Goal: Task Accomplishment & Management: Manage account settings

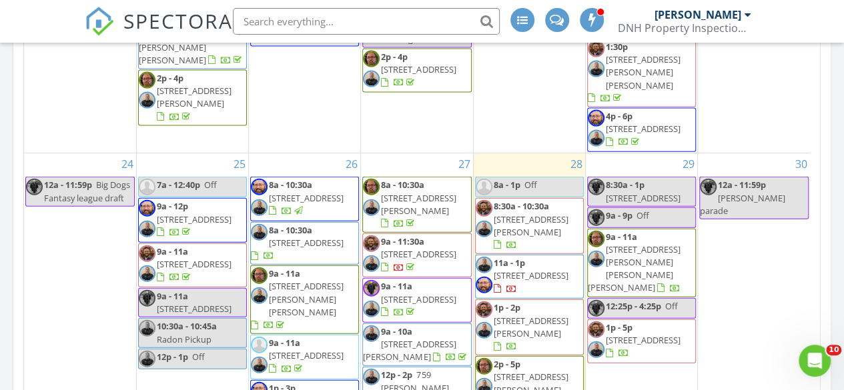
scroll to position [1418, 0]
click at [506, 269] on span "8713 Deepwood Ln, Fort Worth 76123" at bounding box center [530, 275] width 75 height 12
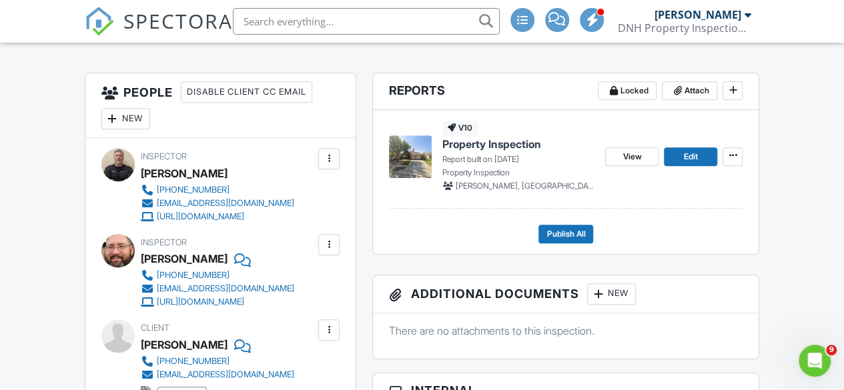
scroll to position [319, 0]
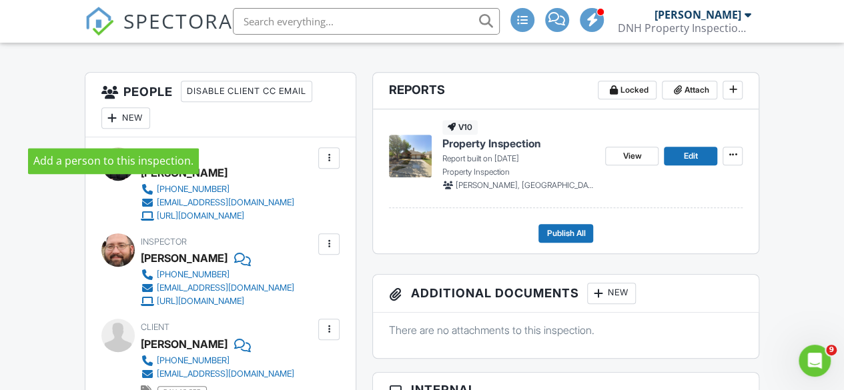
click at [113, 125] on div at bounding box center [112, 117] width 13 height 13
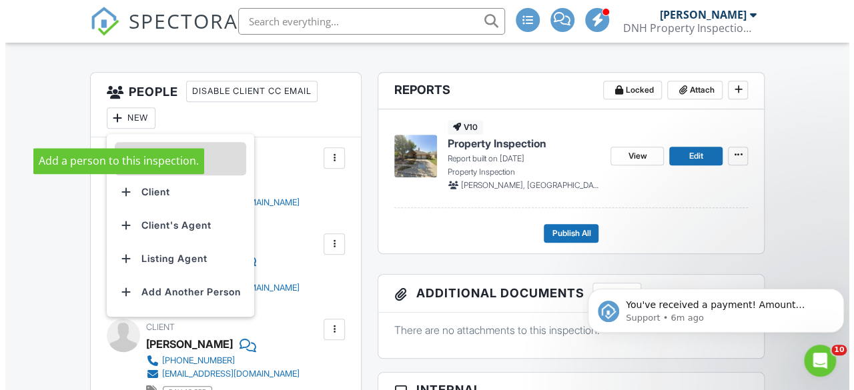
scroll to position [0, 0]
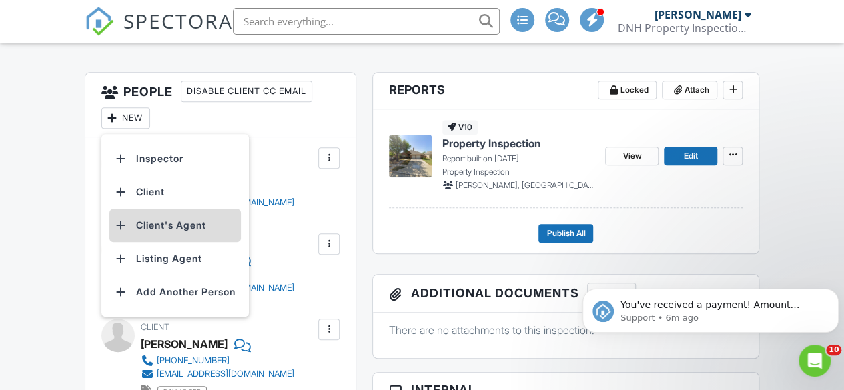
click at [123, 232] on div at bounding box center [121, 225] width 13 height 13
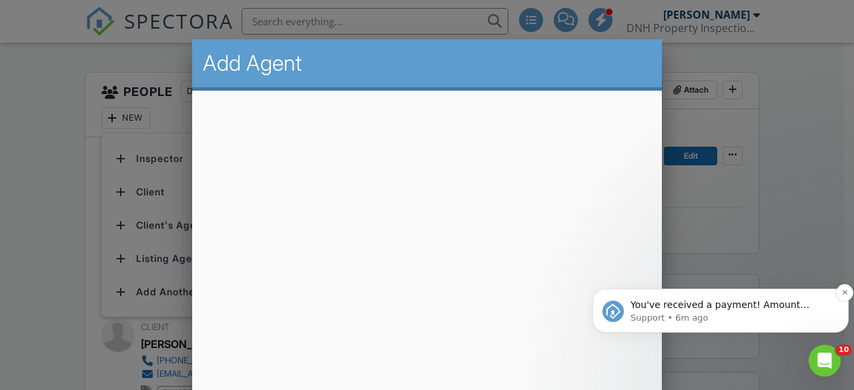
click at [722, 309] on p "You've received a payment! Amount $425.00 Fee $0.00 Net $425.00 Transaction # p…" at bounding box center [730, 305] width 201 height 13
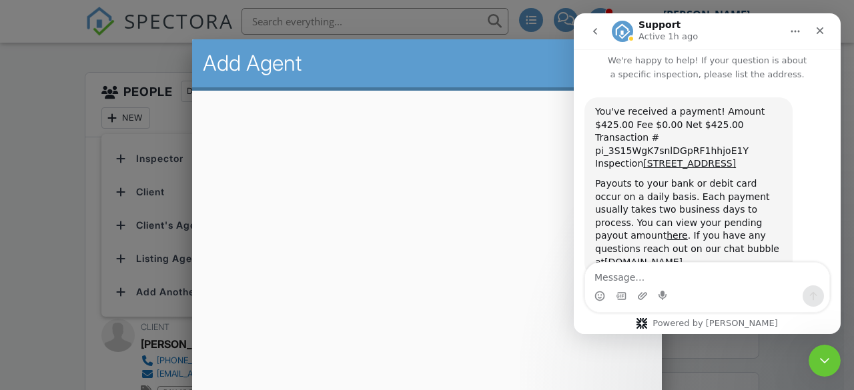
scroll to position [21, 0]
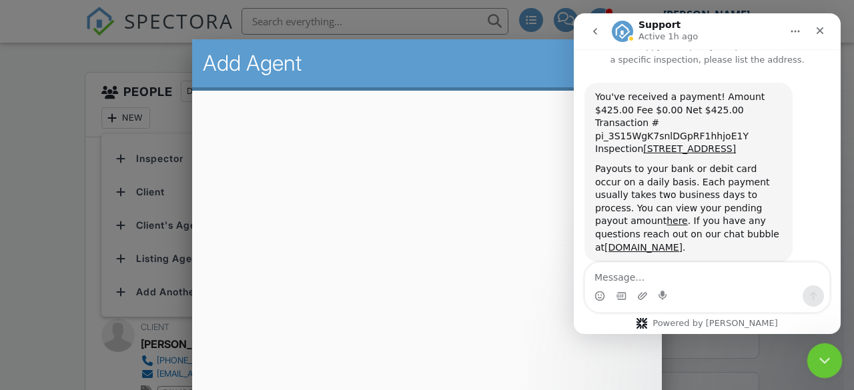
click at [823, 362] on icon "Close Intercom Messenger" at bounding box center [822, 359] width 16 height 16
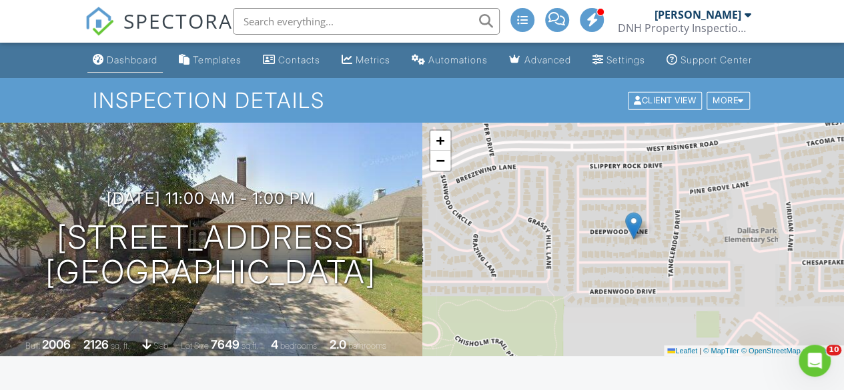
click at [107, 65] on div "Dashboard" at bounding box center [132, 59] width 51 height 11
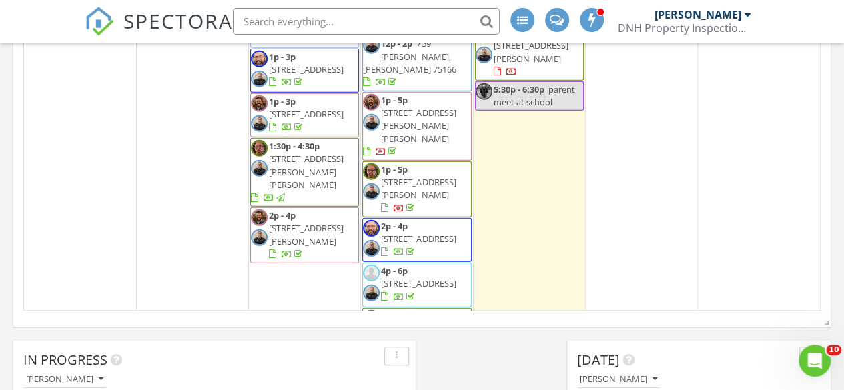
scroll to position [427, 0]
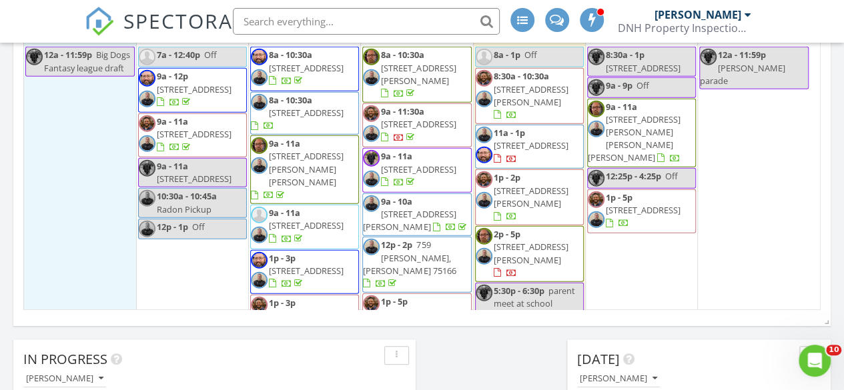
click at [56, 237] on div "24 12a - 11:59p Big Dogs Fantasy league draft" at bounding box center [80, 300] width 112 height 555
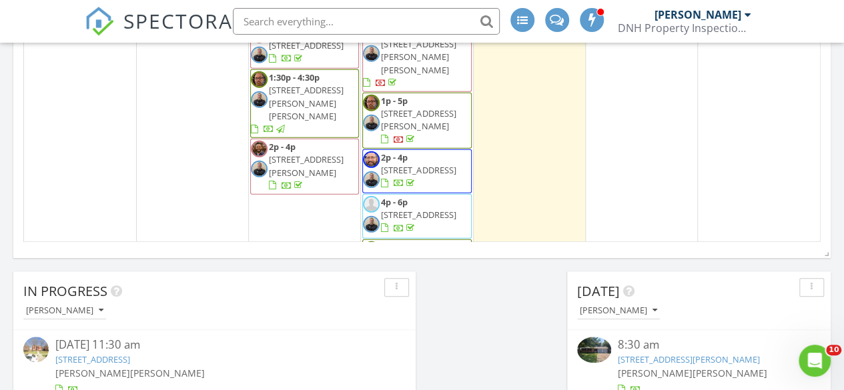
click at [177, 309] on div "1" at bounding box center [192, 370] width 111 height 123
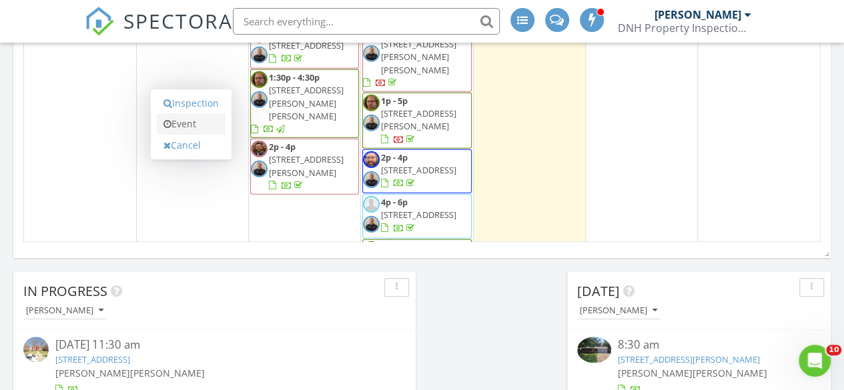
click at [181, 126] on link "Event" at bounding box center [191, 123] width 69 height 21
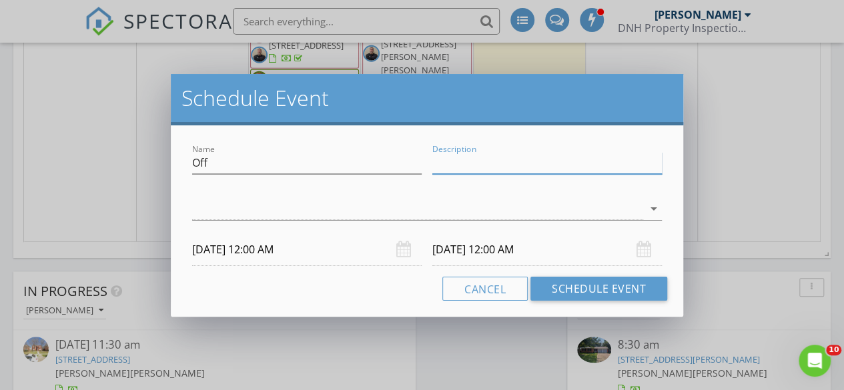
click at [465, 166] on input "Description" at bounding box center [546, 163] width 229 height 22
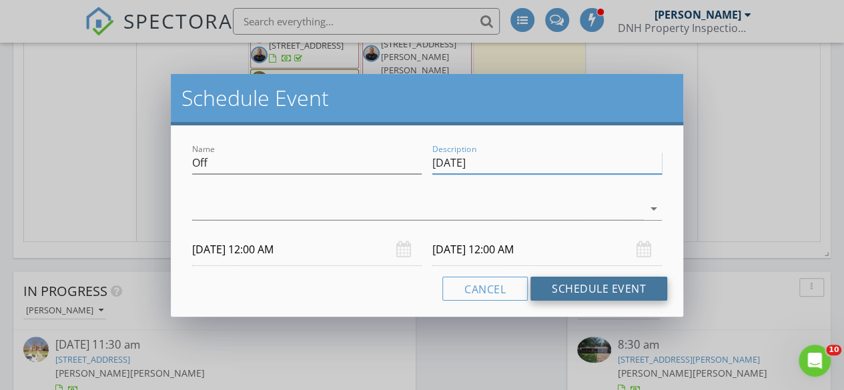
type input "Labor Day"
click at [571, 290] on button "Schedule Event" at bounding box center [598, 289] width 137 height 24
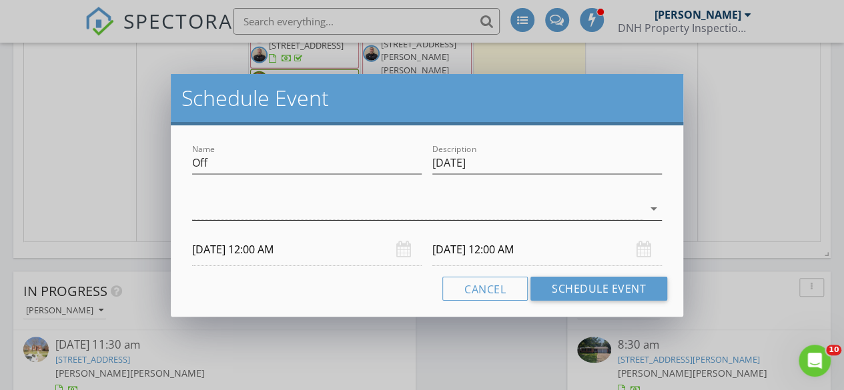
click at [451, 213] on div at bounding box center [417, 209] width 451 height 22
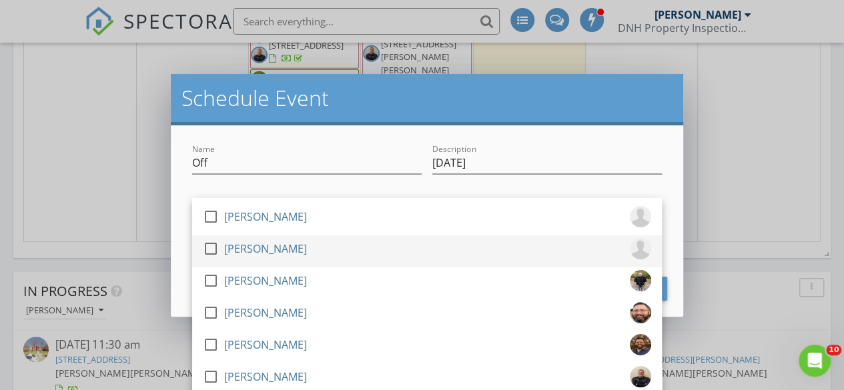
scroll to position [32, 0]
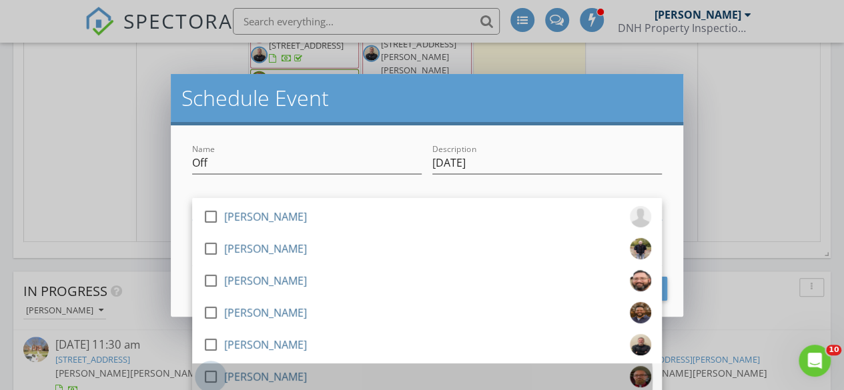
click at [210, 372] on div at bounding box center [210, 376] width 23 height 23
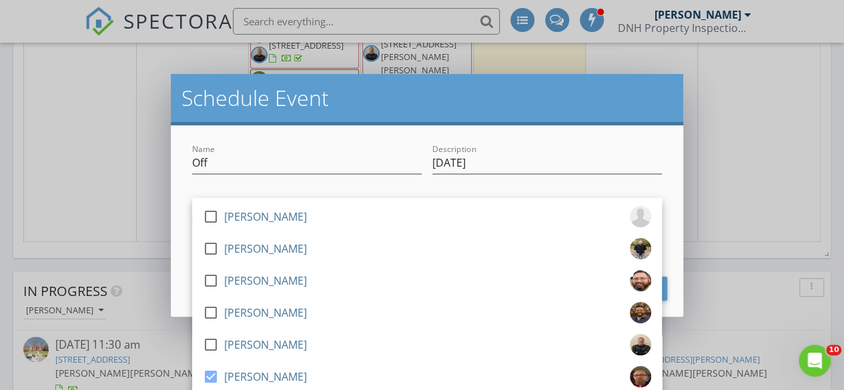
click at [671, 183] on div "Name Off Description Labor Day check_box_outline_blank Cody Seidel check_box_ou…" at bounding box center [427, 220] width 512 height 191
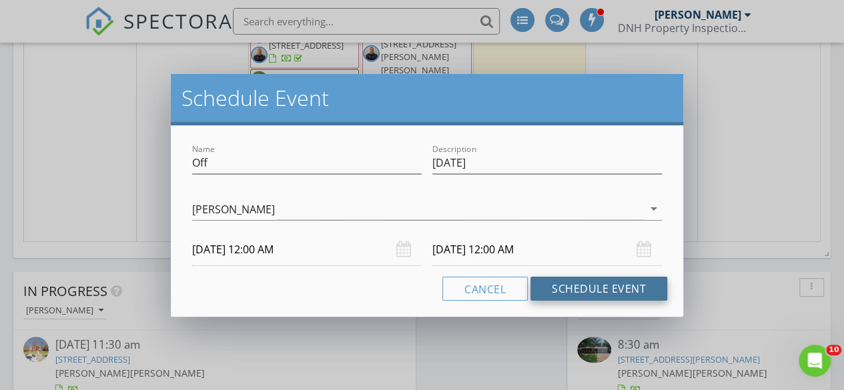
click at [595, 291] on button "Schedule Event" at bounding box center [598, 289] width 137 height 24
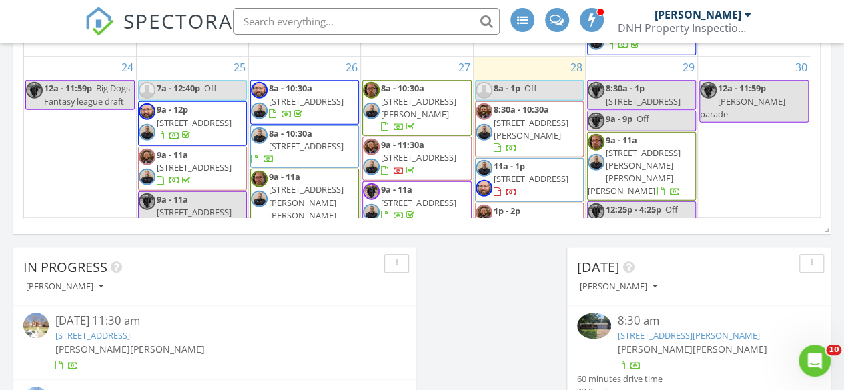
scroll to position [1334, 0]
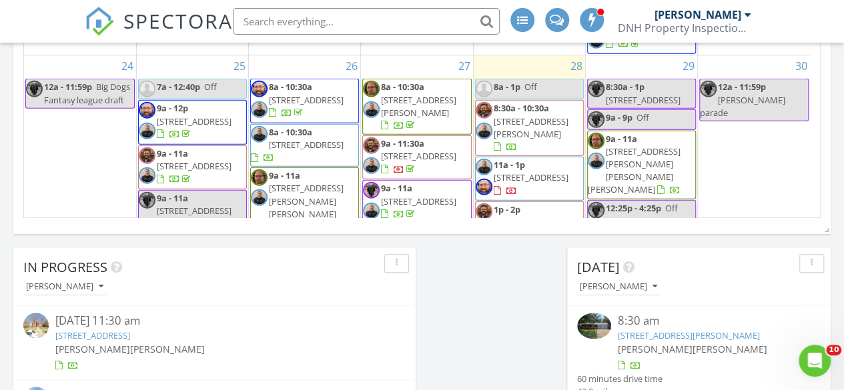
click at [512, 216] on span "926 Hills Creek Dr, McKinney 75072" at bounding box center [530, 228] width 75 height 25
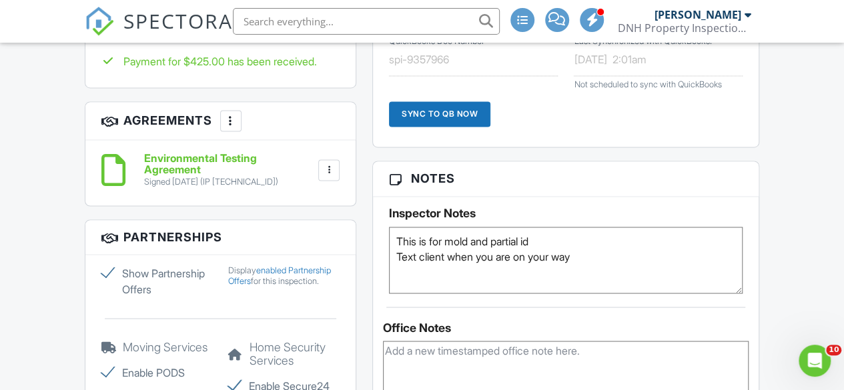
click at [547, 251] on textarea "This is for mold and partial id Text client when you are on your way" at bounding box center [565, 260] width 353 height 67
type textarea "This is for mold and particle id Text client when you are on your way"
click at [750, 271] on div "Inspector Notes This is for mold and partial id Text client when you are on you…" at bounding box center [565, 245] width 385 height 97
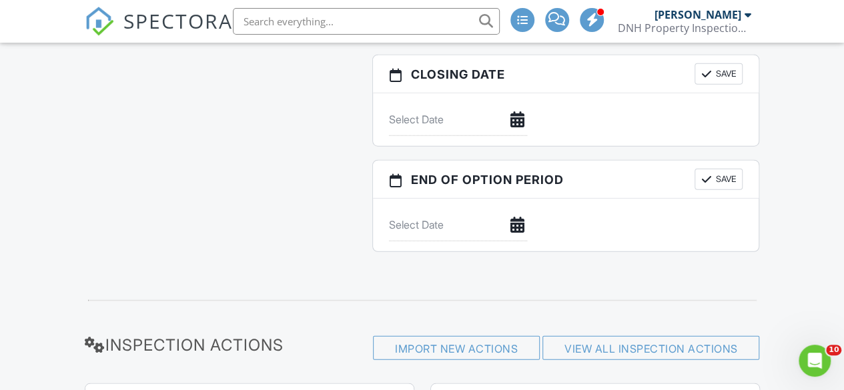
scroll to position [1618, 0]
